Goal: Information Seeking & Learning: Understand process/instructions

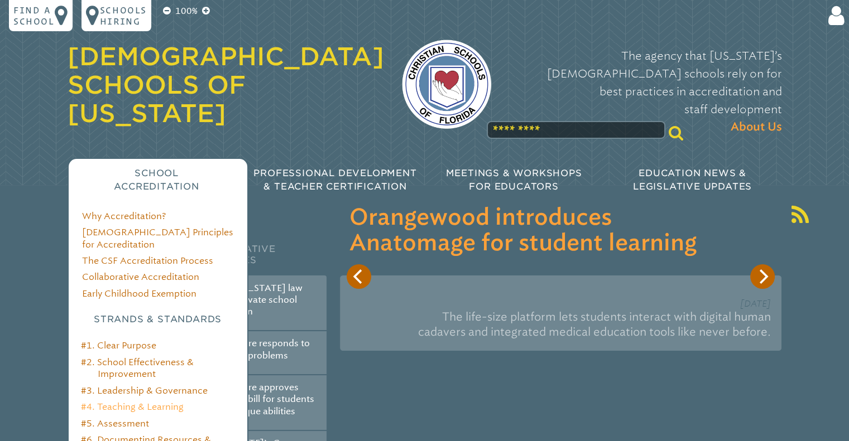
type input "**********"
click at [113, 402] on link "#4. Teaching & Learning" at bounding box center [132, 407] width 103 height 11
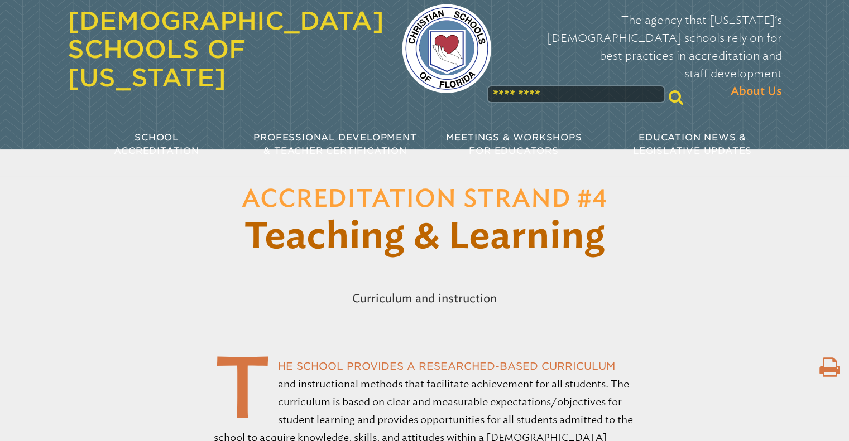
scroll to position [28, 0]
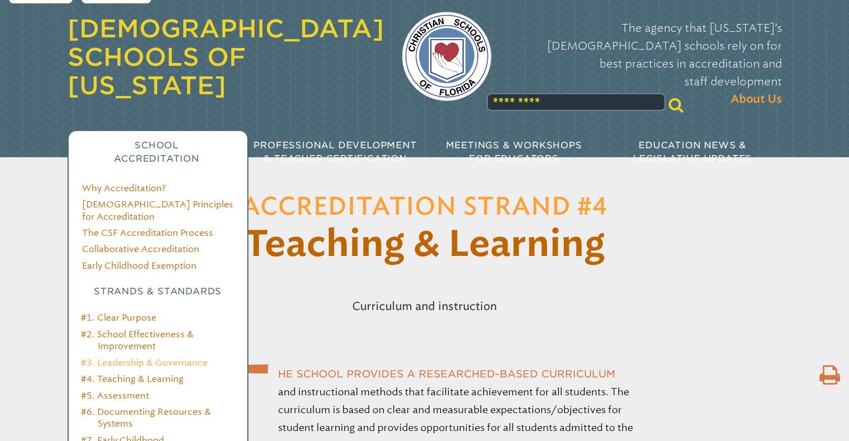
click at [117, 358] on link "#3. Leadership & Governance" at bounding box center [144, 363] width 127 height 11
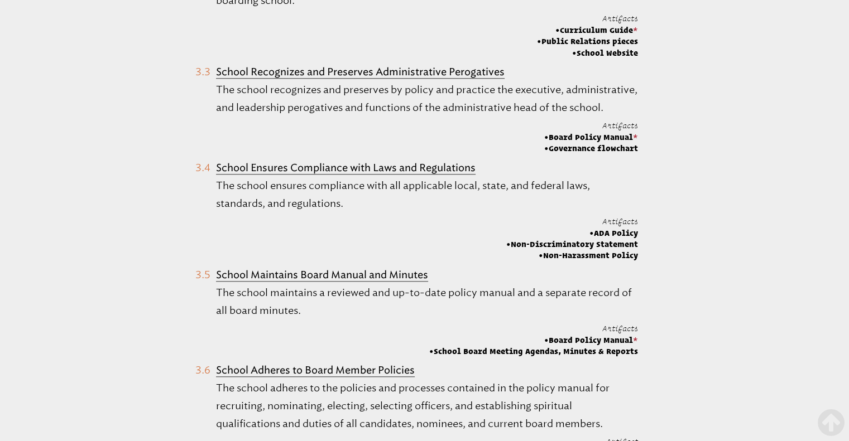
scroll to position [928, 0]
click at [311, 212] on li "School Ensures Compliance with Laws and Regulations The school ensures complian…" at bounding box center [416, 211] width 442 height 103
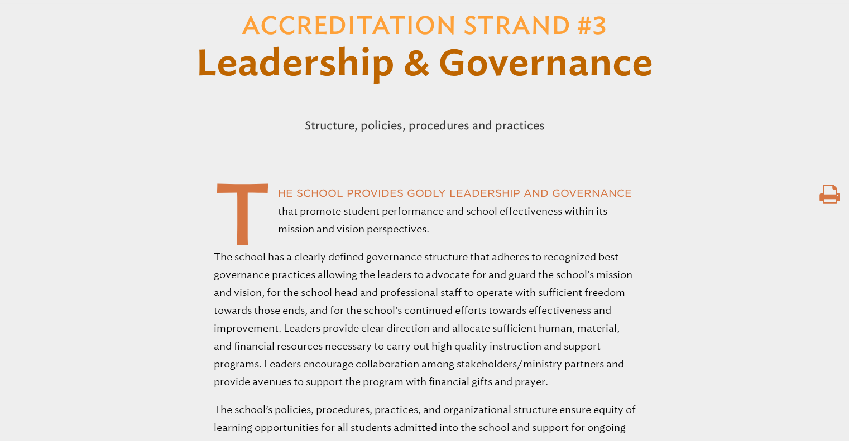
scroll to position [0, 0]
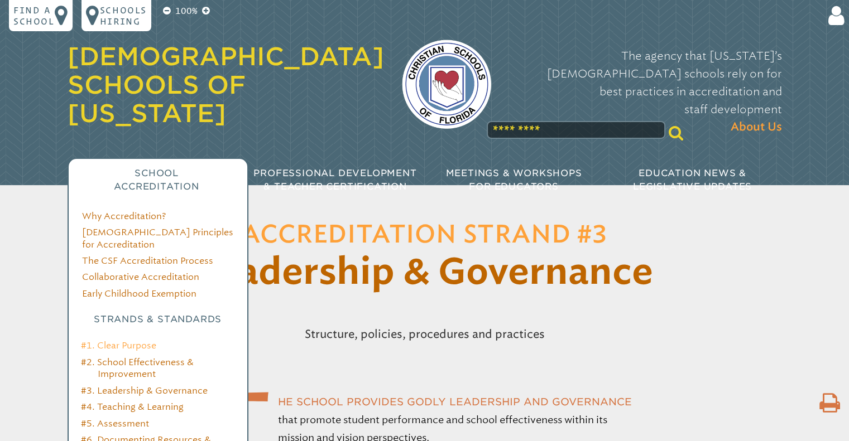
click at [122, 340] on link "#1. Clear Purpose" at bounding box center [118, 345] width 75 height 11
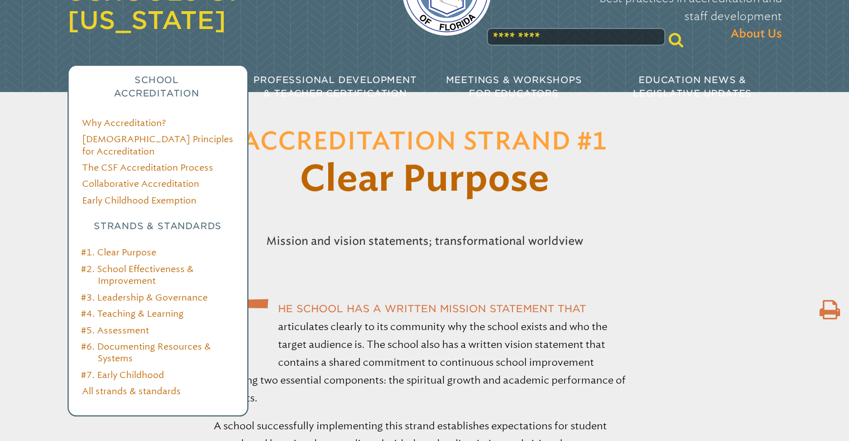
scroll to position [100, 0]
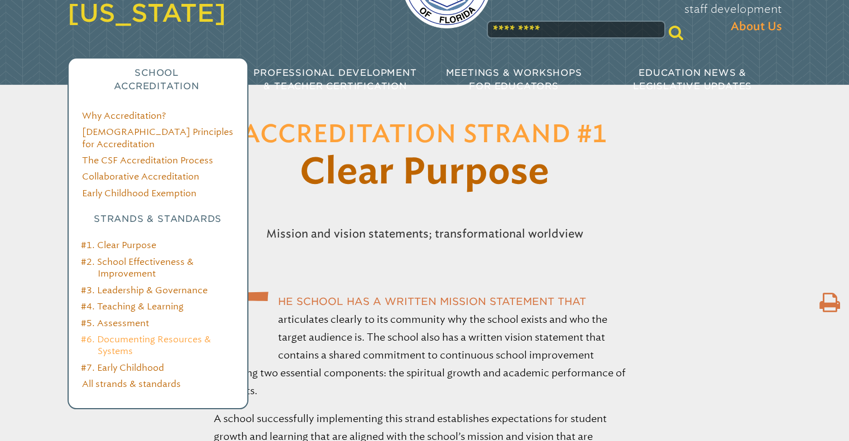
click at [118, 334] on link "#6. Documenting Resources & Systems" at bounding box center [146, 345] width 130 height 22
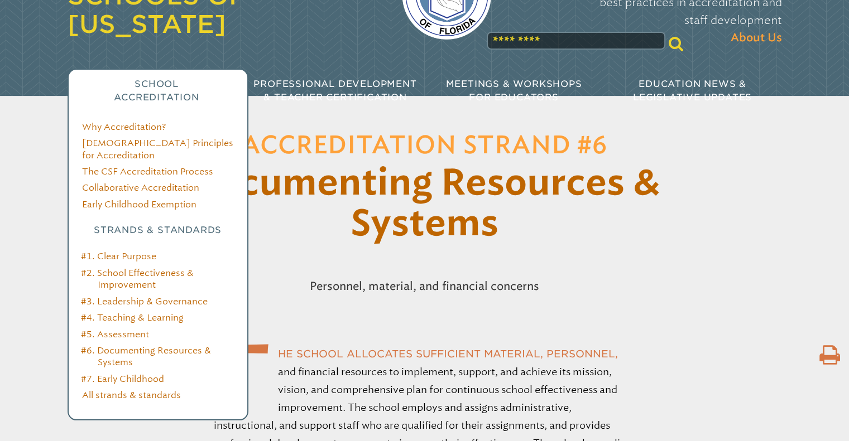
scroll to position [123, 0]
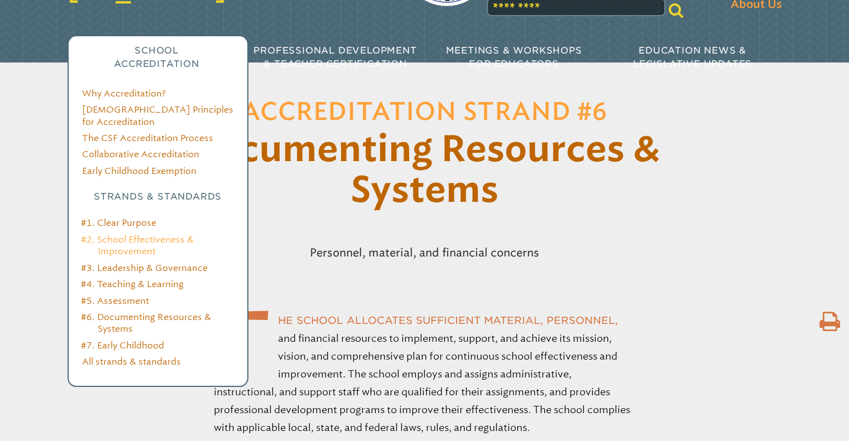
click at [121, 234] on link "#2. School Effectiveness & Improvement" at bounding box center [137, 245] width 113 height 22
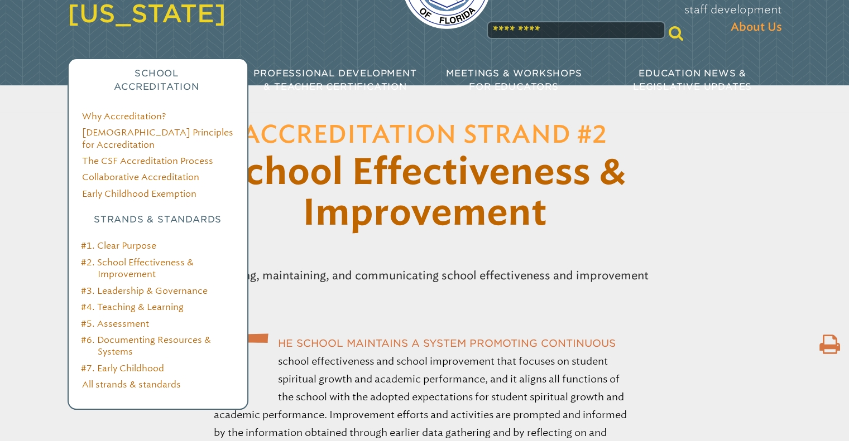
scroll to position [148, 0]
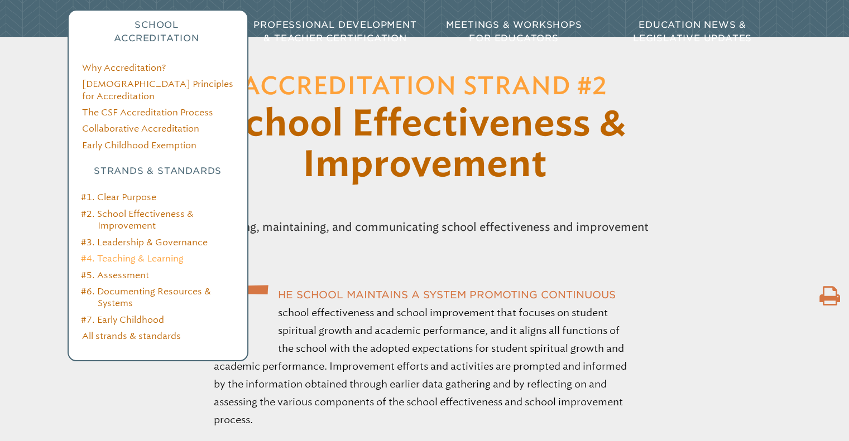
click at [130, 253] on link "#4. Teaching & Learning" at bounding box center [132, 258] width 103 height 11
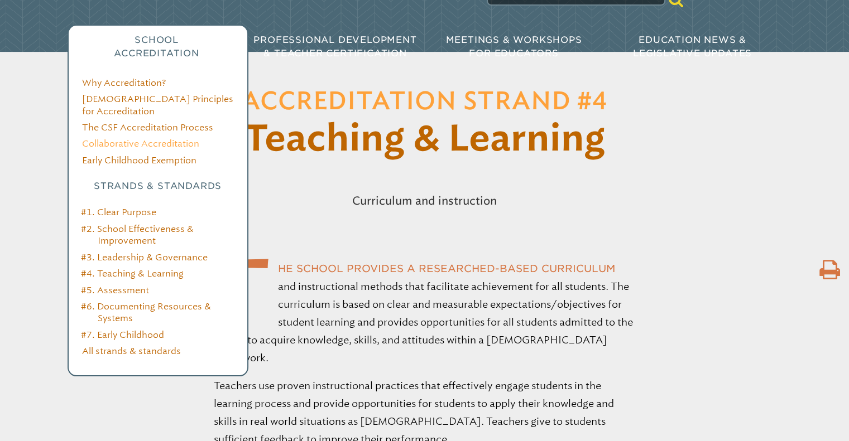
scroll to position [136, 0]
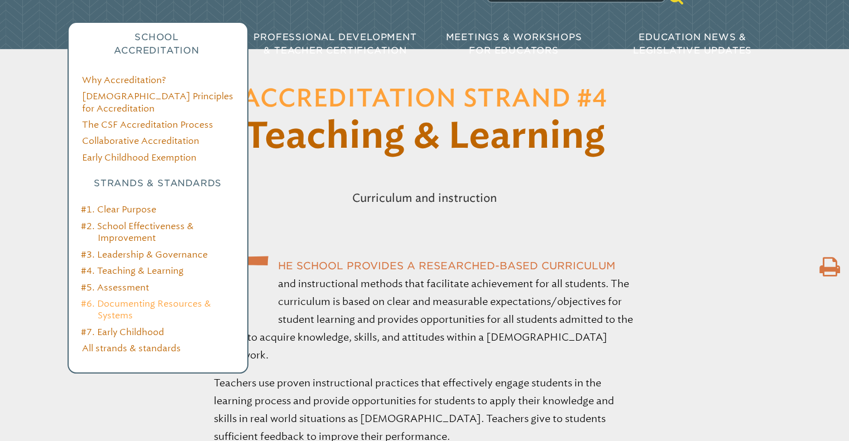
click at [120, 299] on link "#6. Documenting Resources & Systems" at bounding box center [146, 310] width 130 height 22
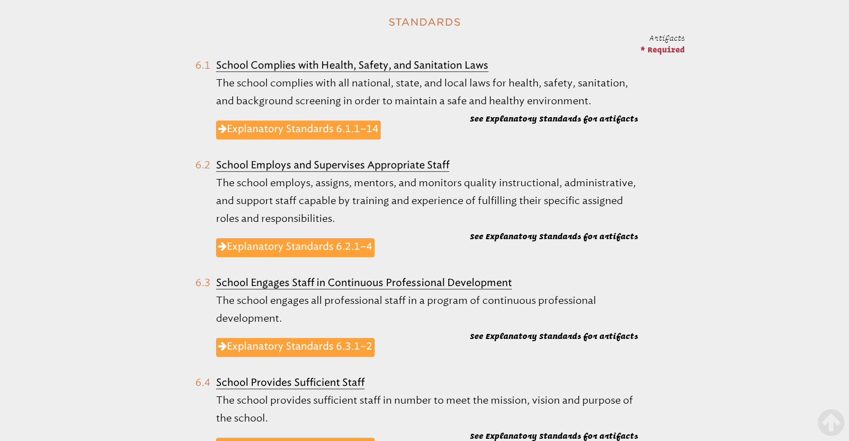
scroll to position [566, 0]
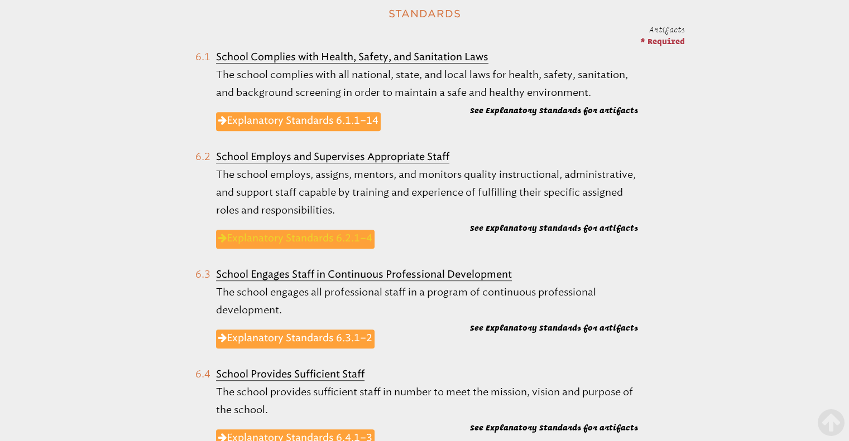
click at [305, 236] on link "Explanatory Standards 6.2.1–4" at bounding box center [295, 239] width 158 height 19
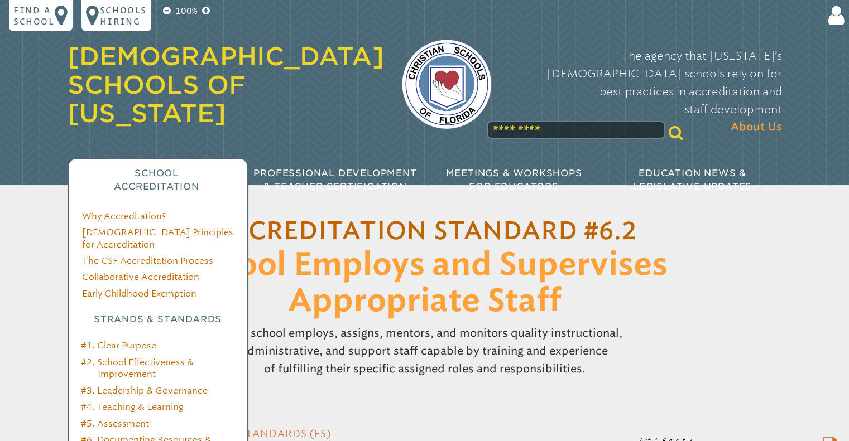
click at [103, 291] on div "Why Accreditation? [DEMOGRAPHIC_DATA] Principles for Accreditation The CSF Accr…" at bounding box center [158, 352] width 179 height 314
click at [114, 402] on link "#4. Teaching & Learning" at bounding box center [132, 407] width 103 height 11
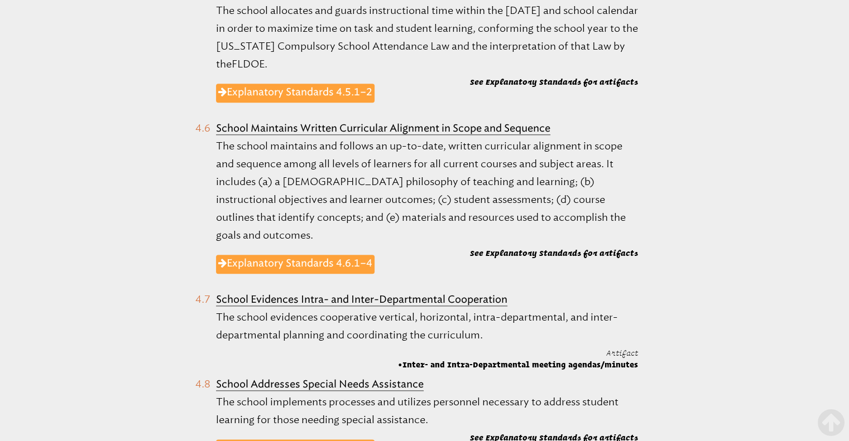
scroll to position [1219, 0]
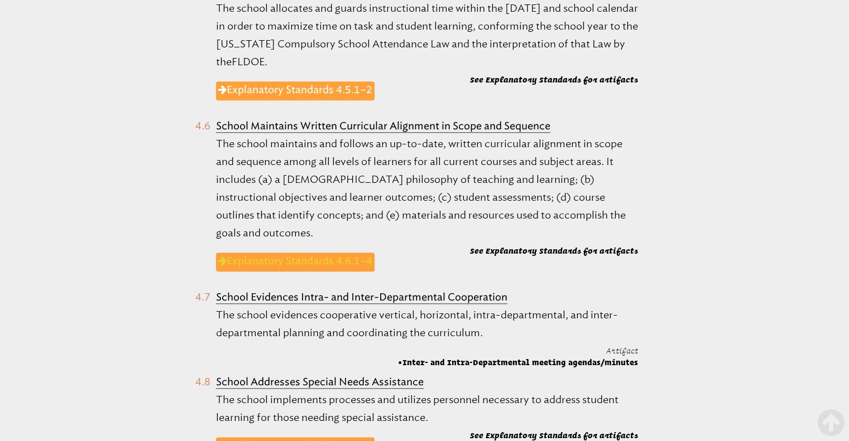
click at [265, 253] on link "Explanatory Standards 4.6.1–4" at bounding box center [295, 262] width 158 height 19
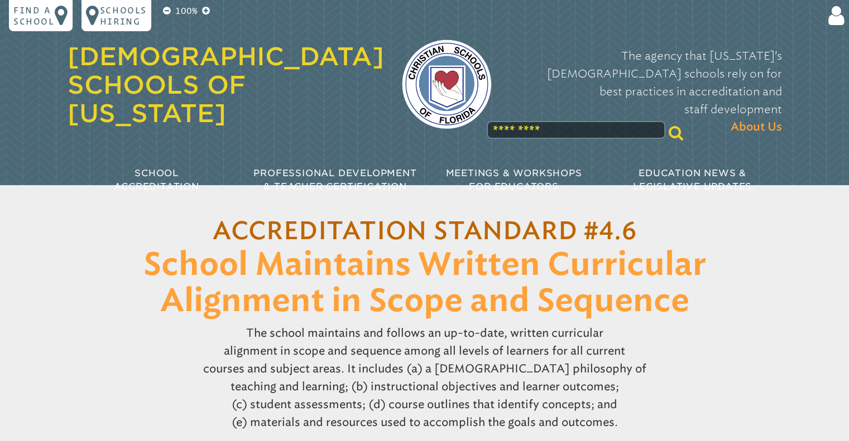
click at [285, 343] on p "The school maintains and follows an up-to-date, written curricular alignment in…" at bounding box center [424, 378] width 469 height 116
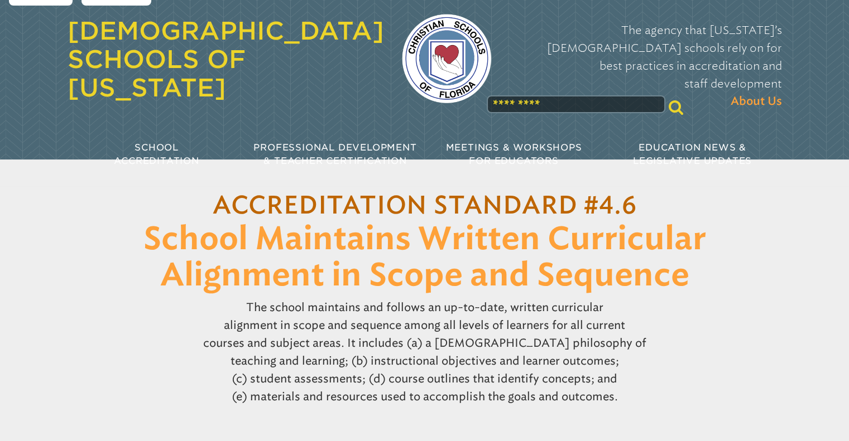
scroll to position [25, 0]
